Goal: Task Accomplishment & Management: Use online tool/utility

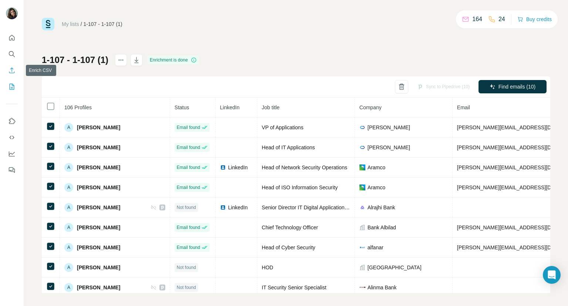
click at [13, 67] on icon "Enrich CSV" at bounding box center [11, 70] width 7 height 7
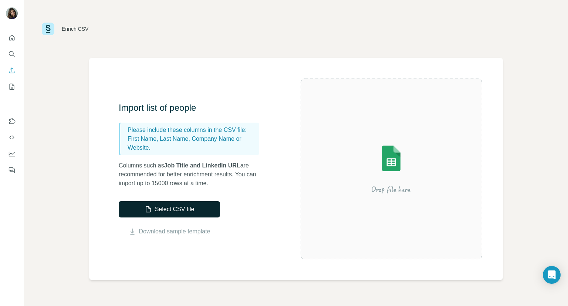
click at [209, 206] on button "Select CSV file" at bounding box center [169, 209] width 101 height 16
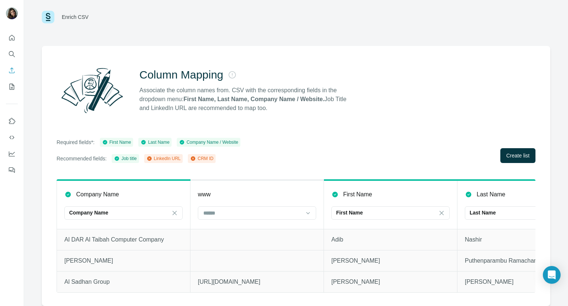
scroll to position [17, 0]
click at [513, 155] on button "Create list" at bounding box center [517, 155] width 35 height 15
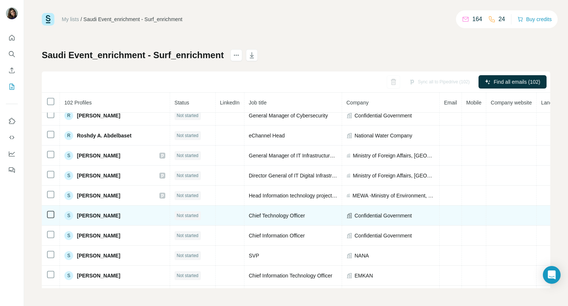
scroll to position [1666, 0]
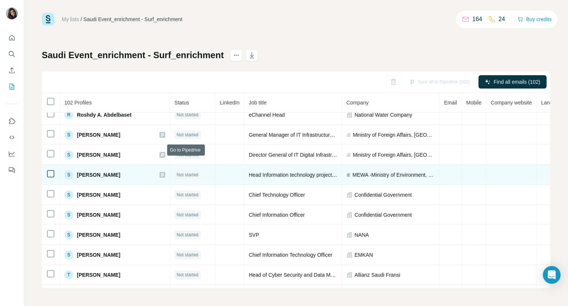
click at [165, 172] on icon at bounding box center [162, 175] width 4 height 6
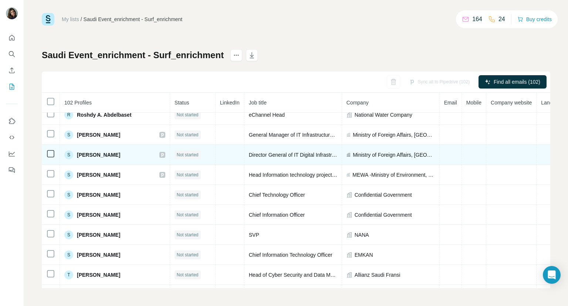
click at [164, 153] on icon at bounding box center [162, 155] width 3 height 4
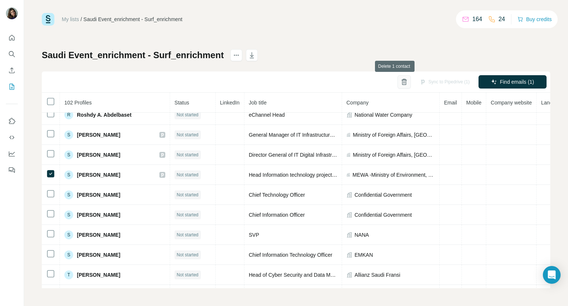
click at [402, 82] on icon "button" at bounding box center [404, 82] width 4 height 5
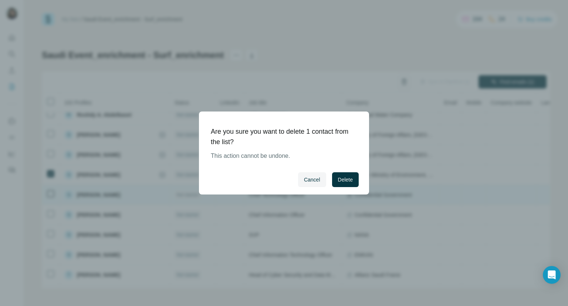
click at [346, 178] on span "Delete" at bounding box center [345, 179] width 15 height 7
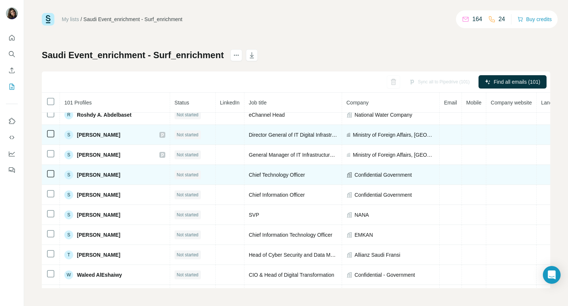
click at [164, 133] on icon at bounding box center [162, 135] width 3 height 4
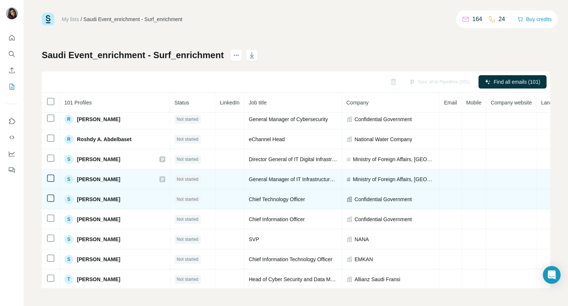
scroll to position [1629, 0]
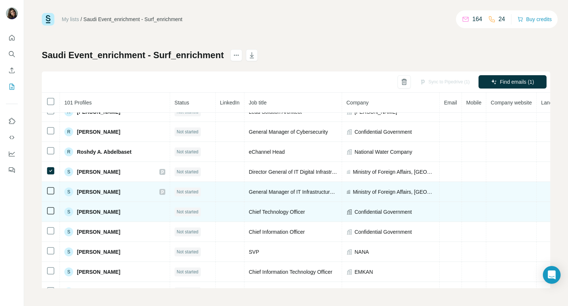
click at [51, 186] on icon at bounding box center [50, 190] width 9 height 9
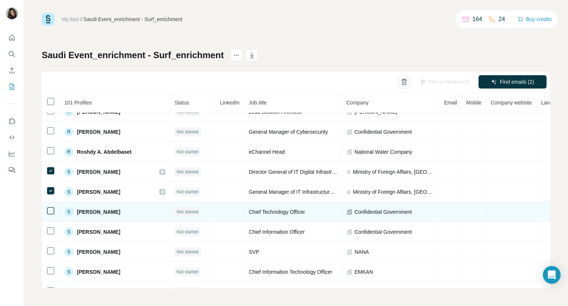
click at [401, 80] on icon "button" at bounding box center [404, 81] width 7 height 7
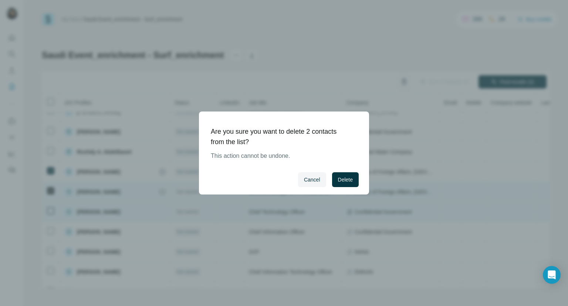
click at [341, 178] on span "Delete" at bounding box center [345, 179] width 15 height 7
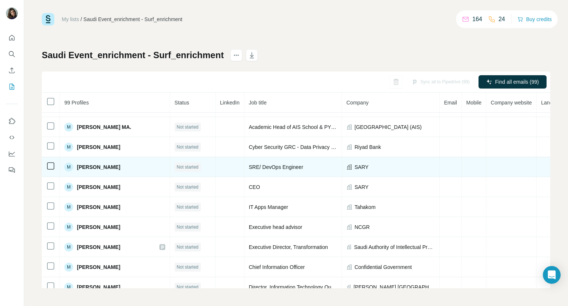
scroll to position [1236, 0]
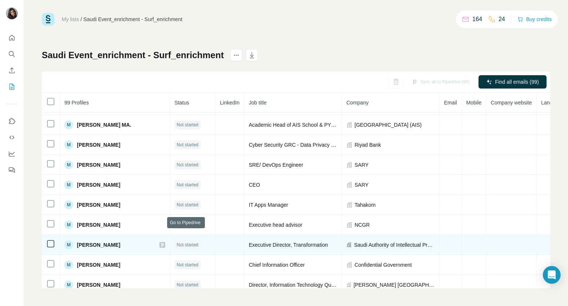
click at [164, 243] on icon at bounding box center [162, 245] width 3 height 4
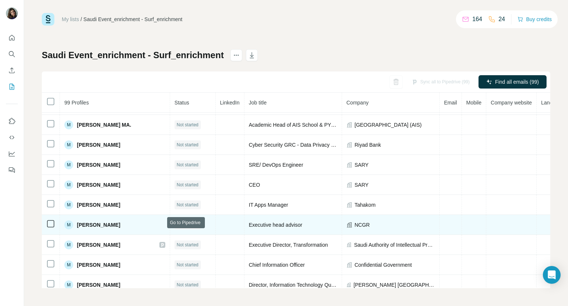
click at [170, 221] on td "M [PERSON_NAME]" at bounding box center [115, 225] width 110 height 20
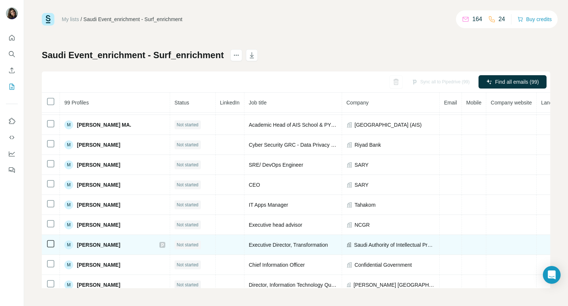
click at [164, 243] on icon at bounding box center [162, 245] width 3 height 4
drag, startPoint x: 186, startPoint y: 233, endPoint x: 154, endPoint y: 236, distance: 32.7
click at [154, 240] on div "M [PERSON_NAME]" at bounding box center [114, 244] width 101 height 9
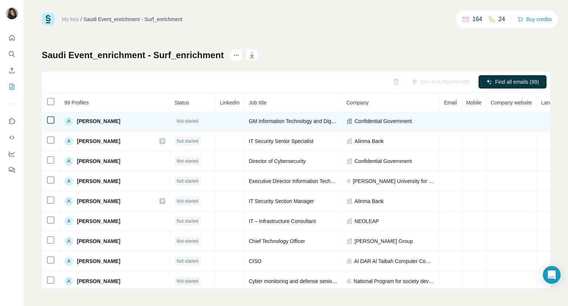
scroll to position [164, 0]
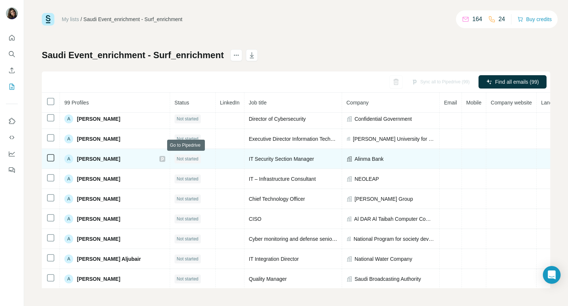
click at [165, 157] on icon at bounding box center [162, 159] width 4 height 6
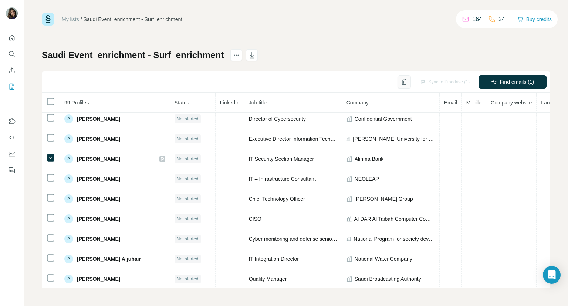
click at [403, 79] on icon "button" at bounding box center [404, 79] width 3 height 1
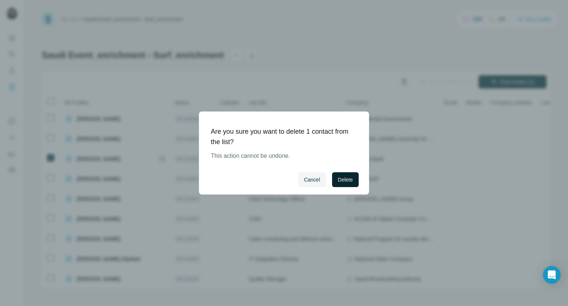
click at [344, 182] on span "Delete" at bounding box center [345, 179] width 15 height 7
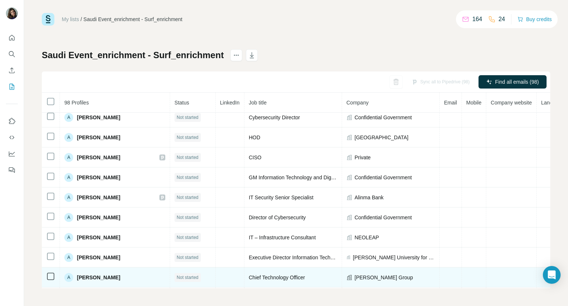
scroll to position [53, 0]
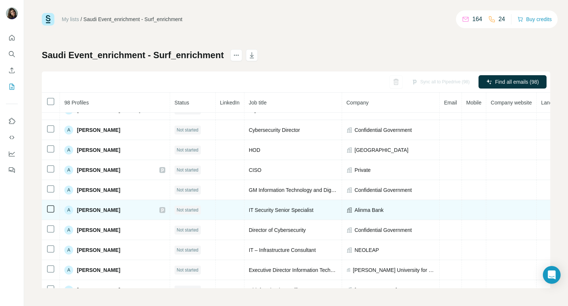
click at [165, 207] on icon at bounding box center [162, 210] width 4 height 6
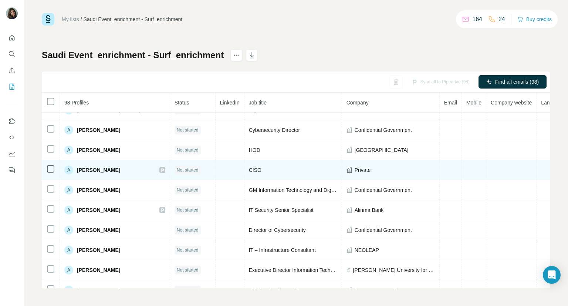
click at [165, 168] on icon at bounding box center [162, 170] width 4 height 6
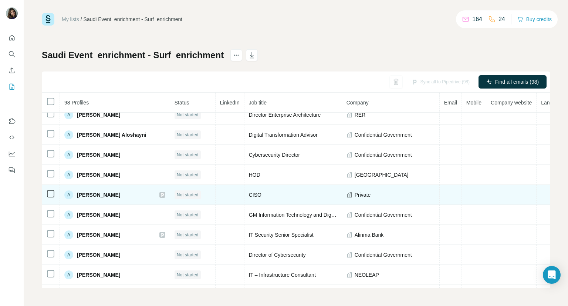
scroll to position [16, 0]
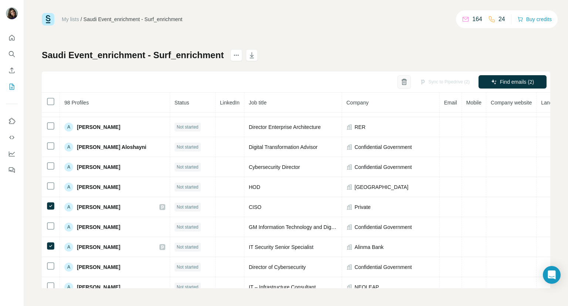
click at [401, 85] on icon "button" at bounding box center [404, 81] width 7 height 7
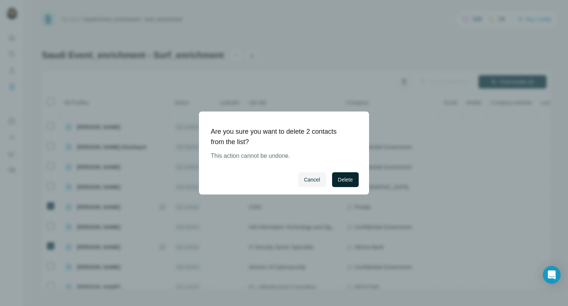
click at [343, 179] on span "Delete" at bounding box center [345, 179] width 15 height 7
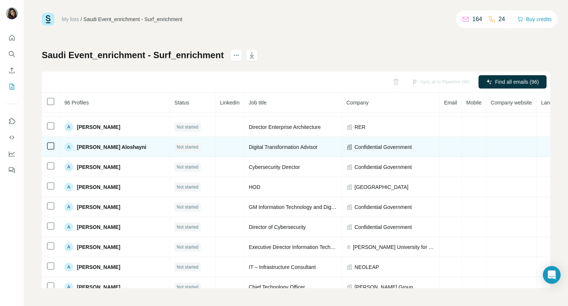
scroll to position [0, 0]
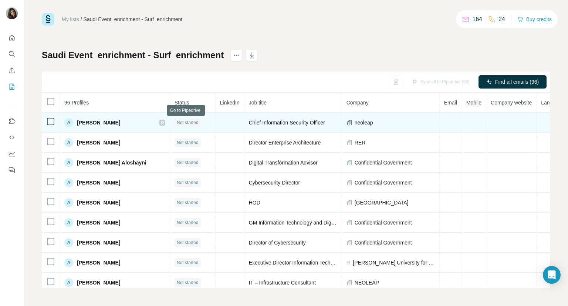
click at [165, 122] on icon at bounding box center [162, 122] width 4 height 6
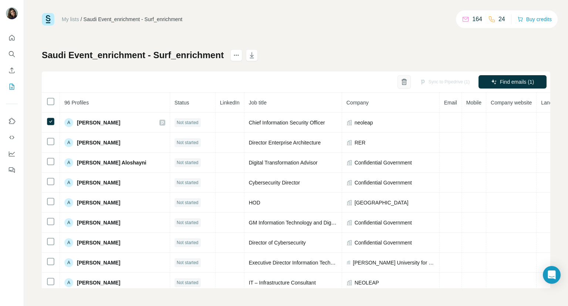
click at [402, 83] on icon "button" at bounding box center [404, 82] width 4 height 5
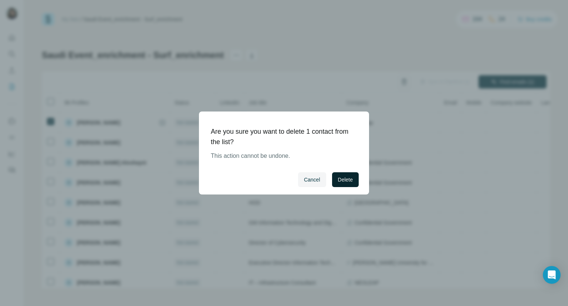
click at [345, 177] on span "Delete" at bounding box center [345, 179] width 15 height 7
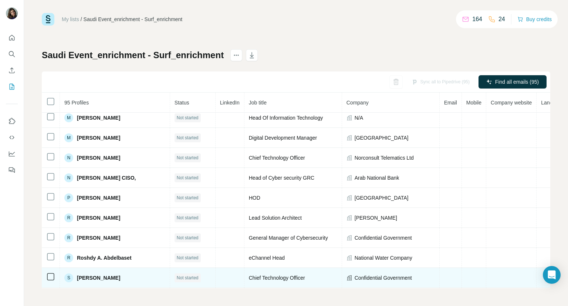
scroll to position [1369, 0]
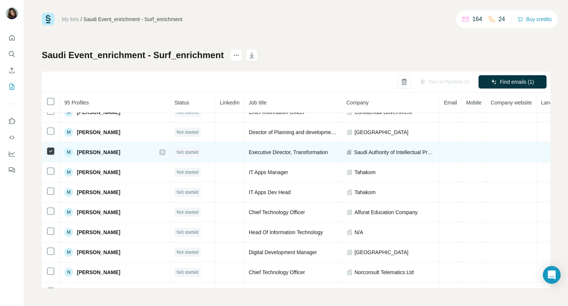
drag, startPoint x: 146, startPoint y: 141, endPoint x: 71, endPoint y: 135, distance: 75.3
click at [70, 148] on div "M [PERSON_NAME]" at bounding box center [114, 152] width 101 height 9
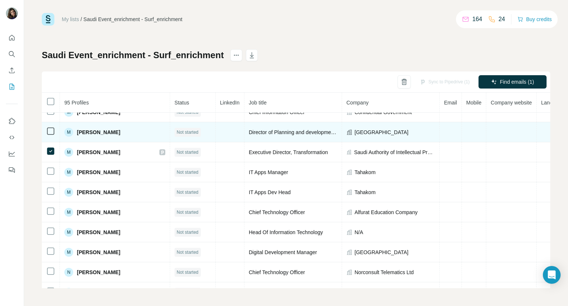
copy div "[PERSON_NAME]"
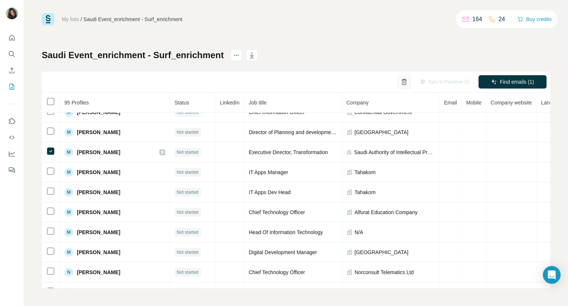
click at [401, 82] on icon "button" at bounding box center [404, 81] width 7 height 7
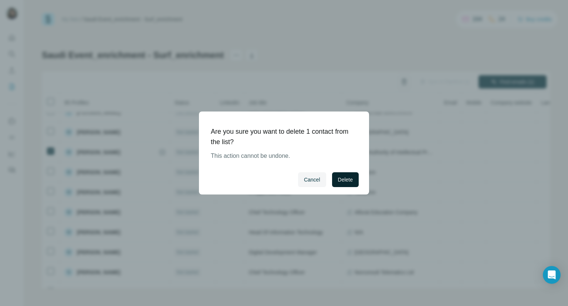
click at [344, 179] on span "Delete" at bounding box center [345, 179] width 15 height 7
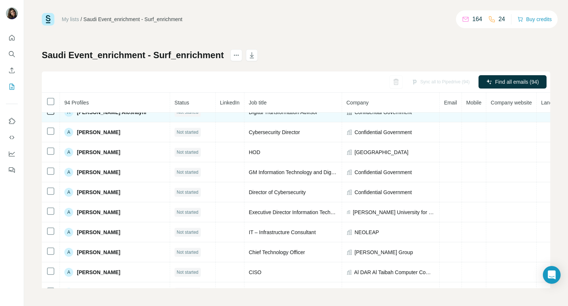
scroll to position [0, 0]
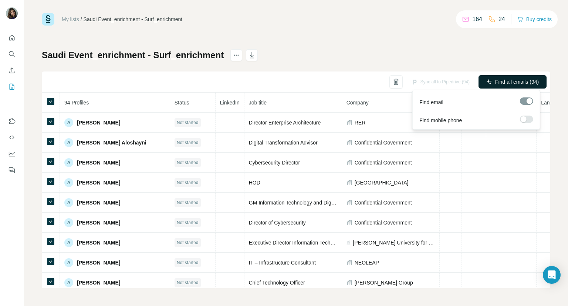
click at [512, 81] on span "Find all emails (94)" at bounding box center [517, 81] width 44 height 7
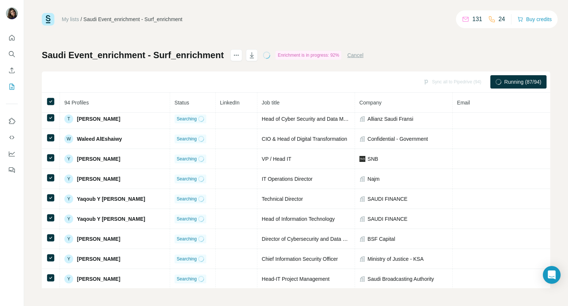
scroll to position [1732, 0]
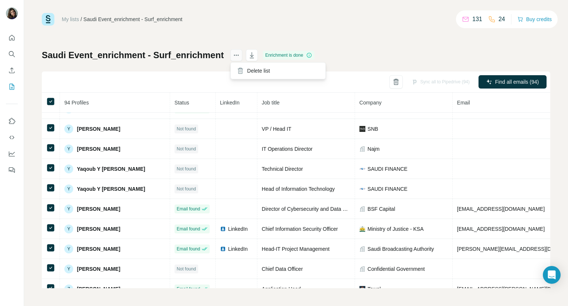
click at [236, 56] on icon "actions" at bounding box center [236, 54] width 7 height 7
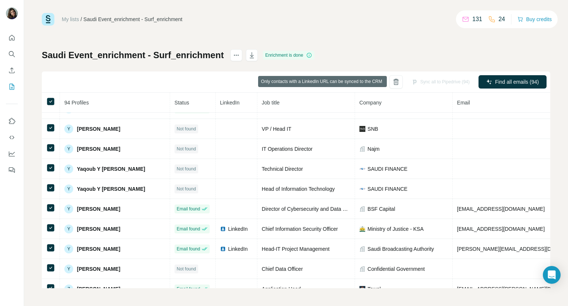
click at [423, 82] on div "Sync all to Pipedrive (94)" at bounding box center [441, 81] width 68 height 13
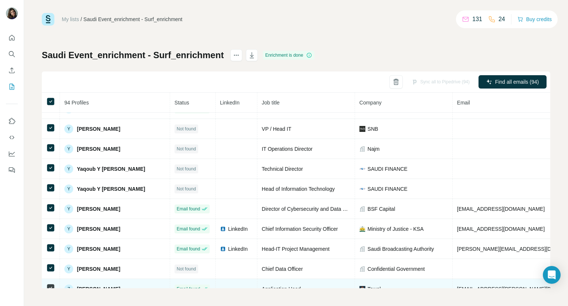
drag, startPoint x: 134, startPoint y: 273, endPoint x: 75, endPoint y: 271, distance: 59.2
click at [75, 284] on div "Z [PERSON_NAME]" at bounding box center [114, 288] width 101 height 9
copy div "[PERSON_NAME]"
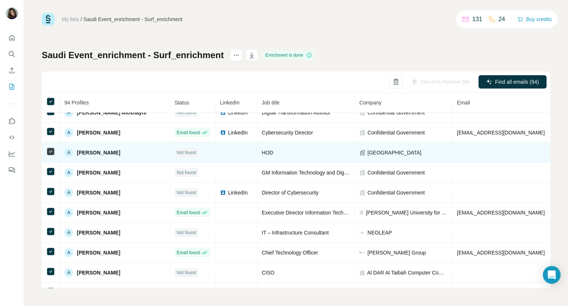
scroll to position [0, 0]
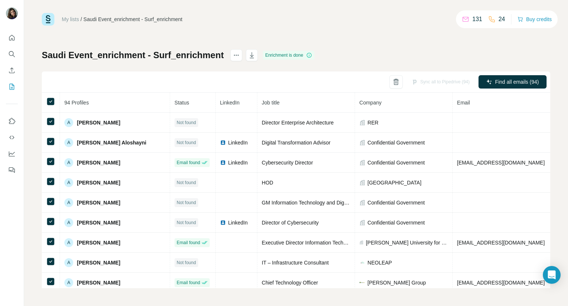
click at [466, 42] on div "My lists / Saudi Event_enrichment - Surf_enrichment 131 24 Buy credits Saudi Ev…" at bounding box center [296, 150] width 509 height 275
click at [254, 57] on icon "button" at bounding box center [251, 54] width 7 height 7
click at [271, 30] on div "My lists / Saudi Event_enrichment - Surf_enrichment 131 24 Buy credits Saudi Ev…" at bounding box center [296, 150] width 509 height 275
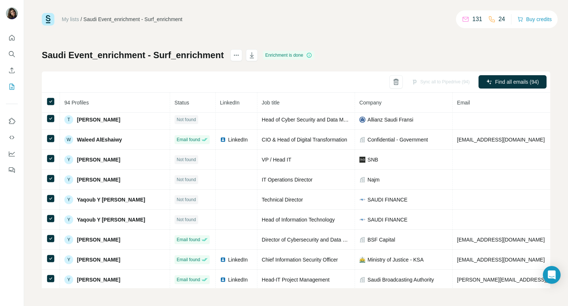
scroll to position [1702, 0]
click at [13, 84] on icon "My lists" at bounding box center [11, 86] width 7 height 7
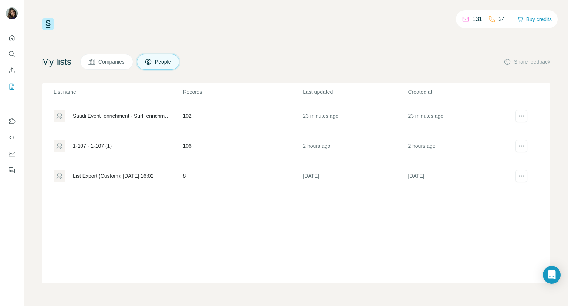
click at [111, 60] on span "Companies" at bounding box center [111, 61] width 27 height 7
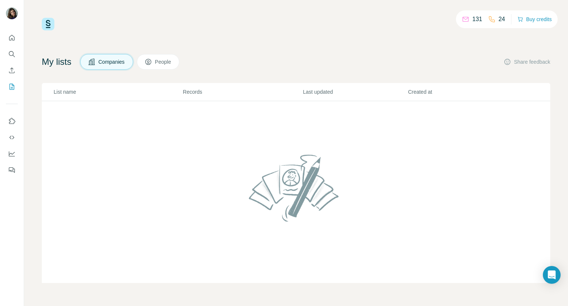
click at [165, 61] on span "People" at bounding box center [163, 61] width 17 height 7
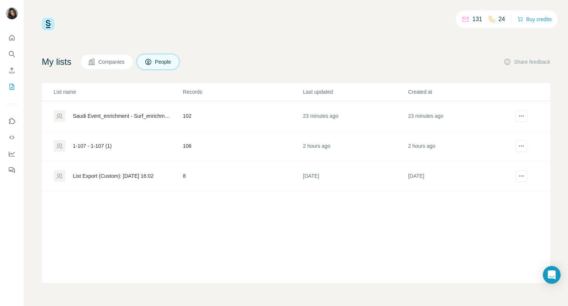
click at [151, 32] on div "131 24 Buy credits My lists Companies People Share feedback List name Records L…" at bounding box center [296, 150] width 509 height 265
